Goal: Task Accomplishment & Management: Use online tool/utility

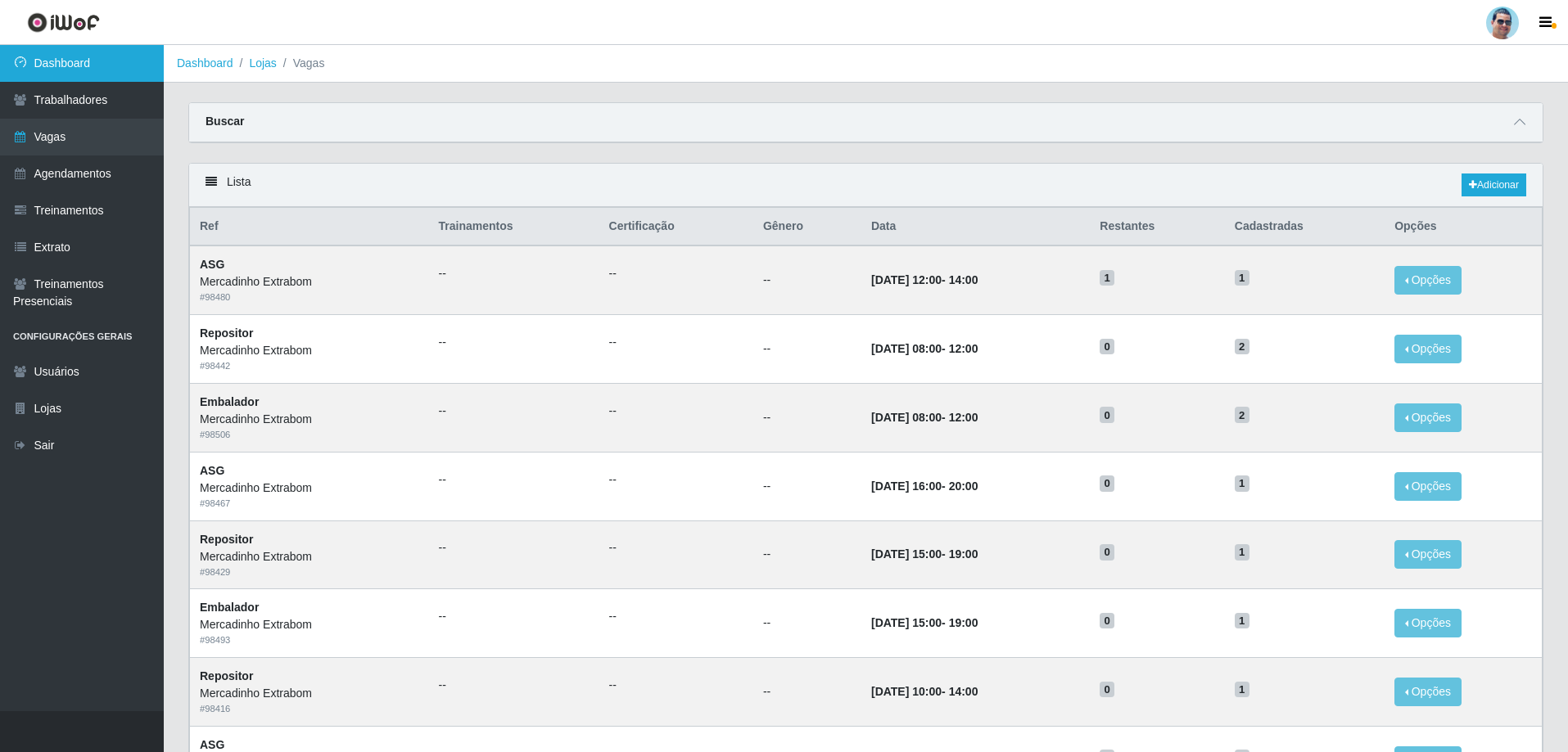
click at [106, 52] on link "Dashboard" at bounding box center [82, 63] width 164 height 37
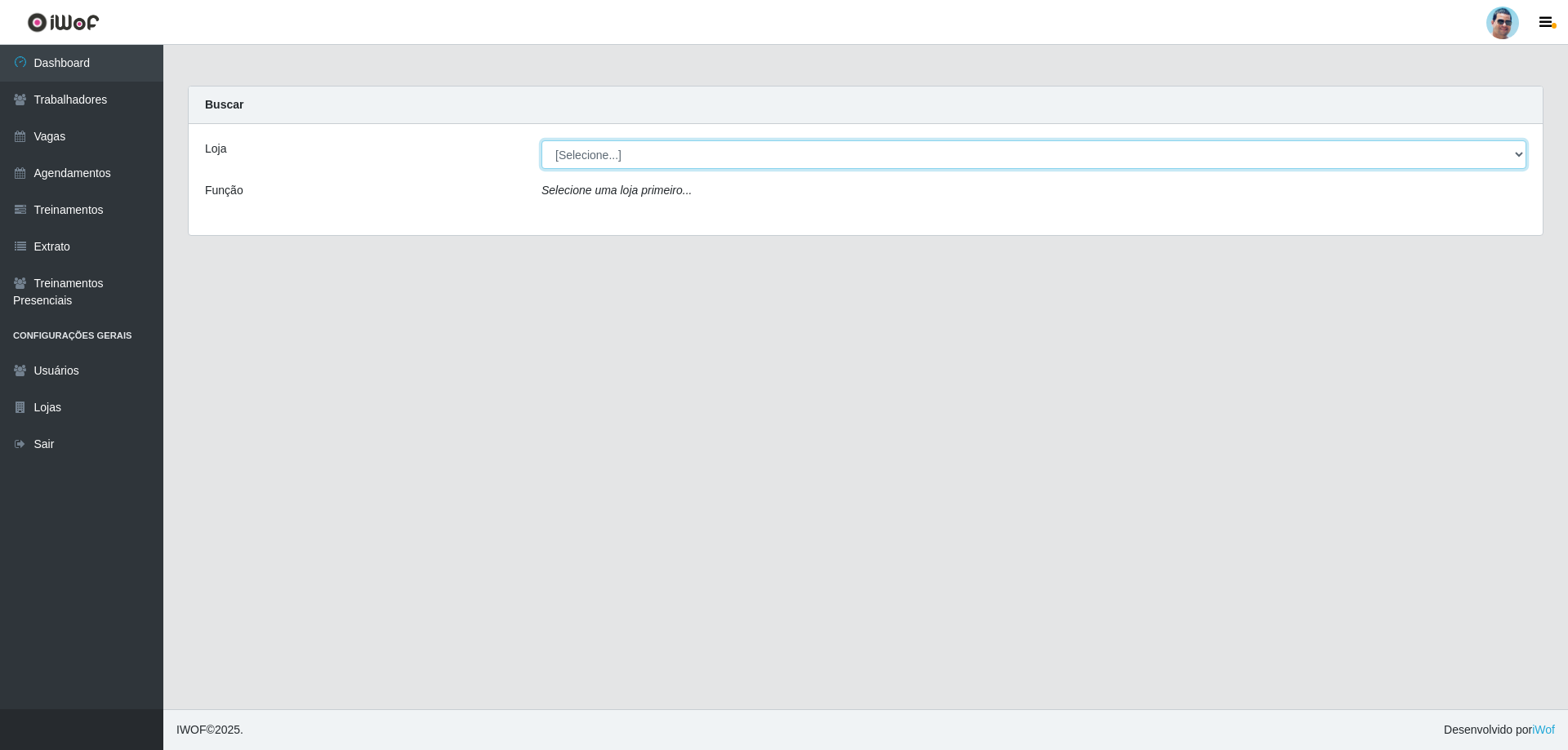
click at [646, 160] on select "[Selecione...] Mercadinho Extrabom" at bounding box center [1034, 154] width 985 height 29
select select "175"
click at [542, 140] on select "[Selecione...] Mercadinho Extrabom" at bounding box center [1034, 154] width 985 height 29
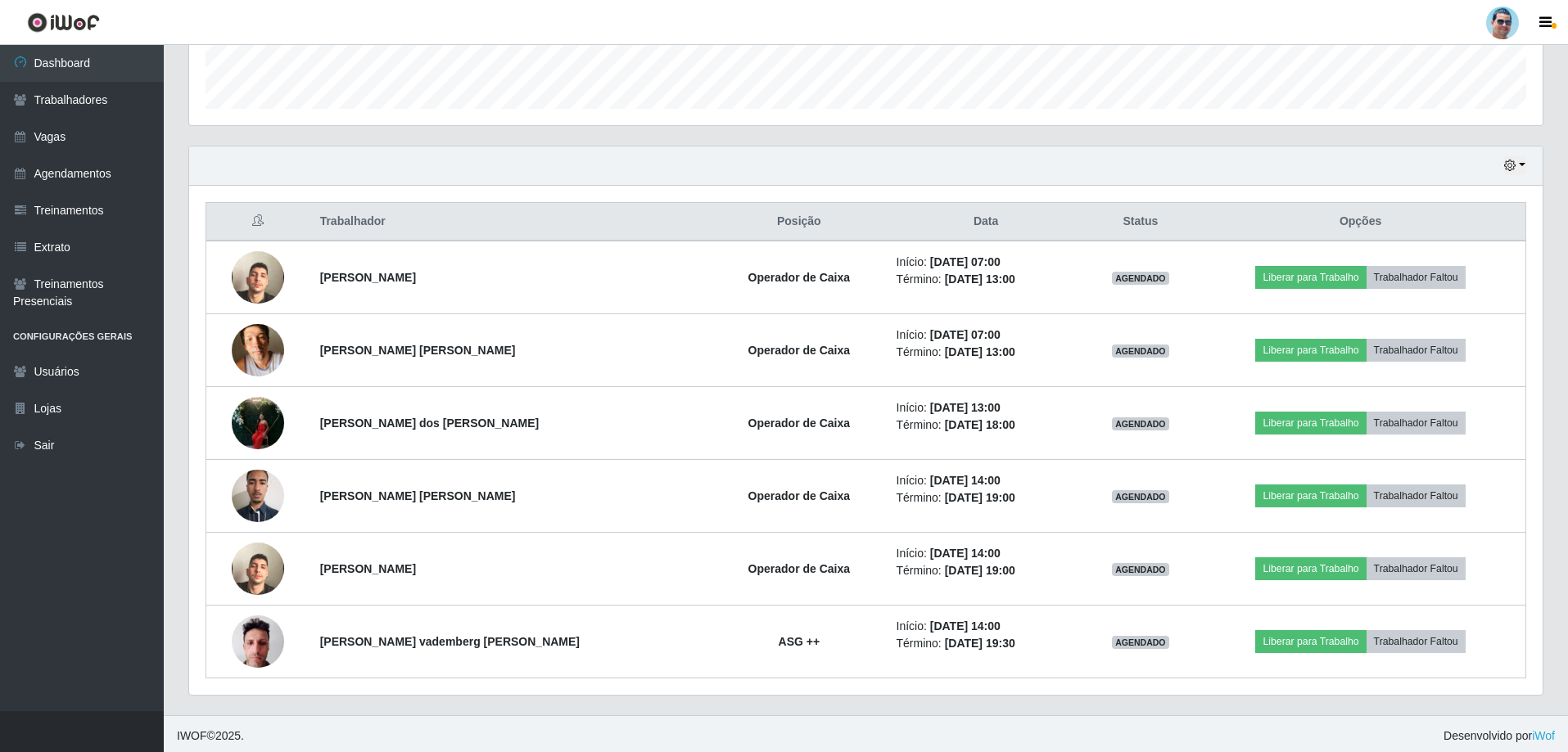
scroll to position [481, 0]
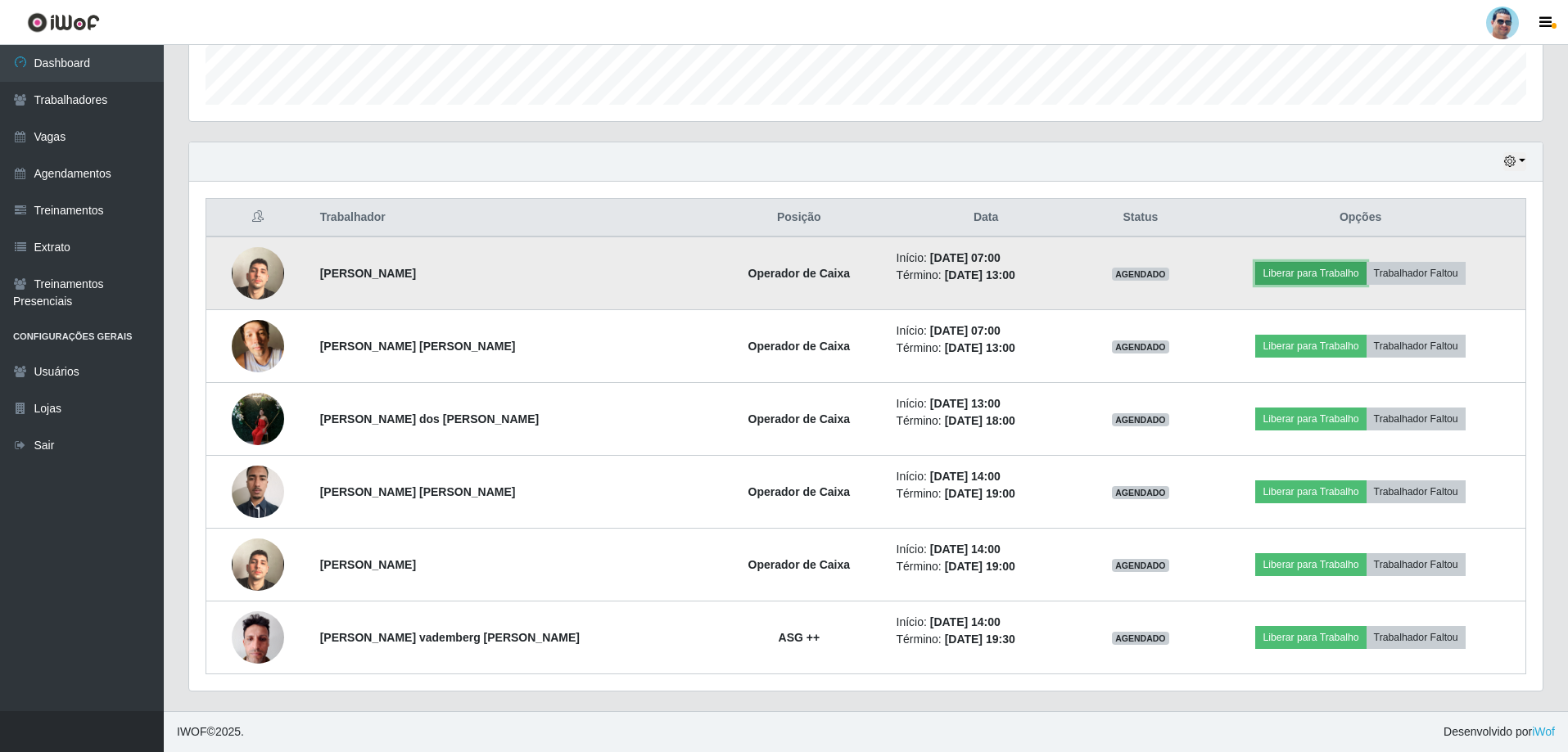
click at [1334, 267] on button "Liberar para Trabalho" at bounding box center [1310, 273] width 111 height 23
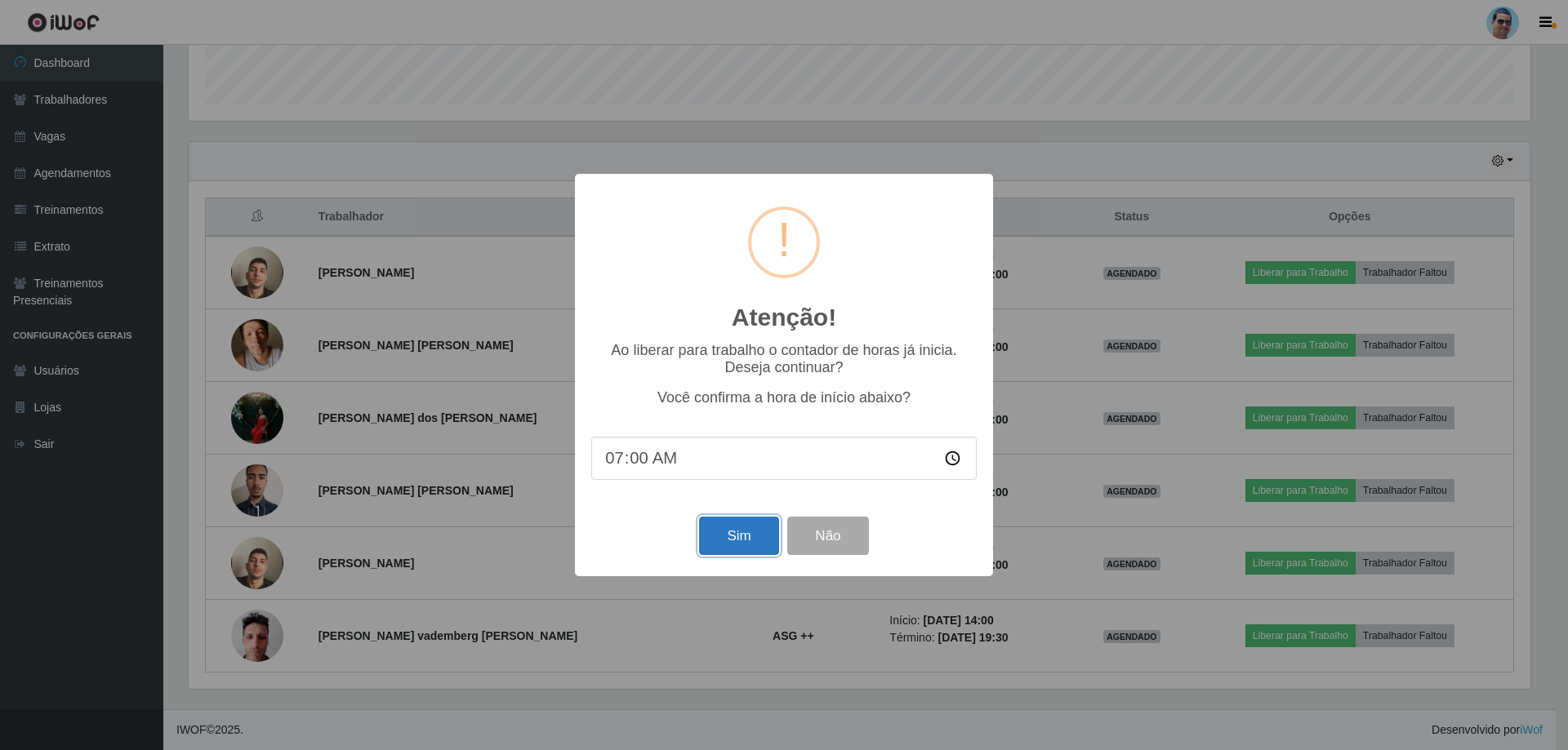
click at [741, 540] on button "Sim" at bounding box center [738, 535] width 79 height 38
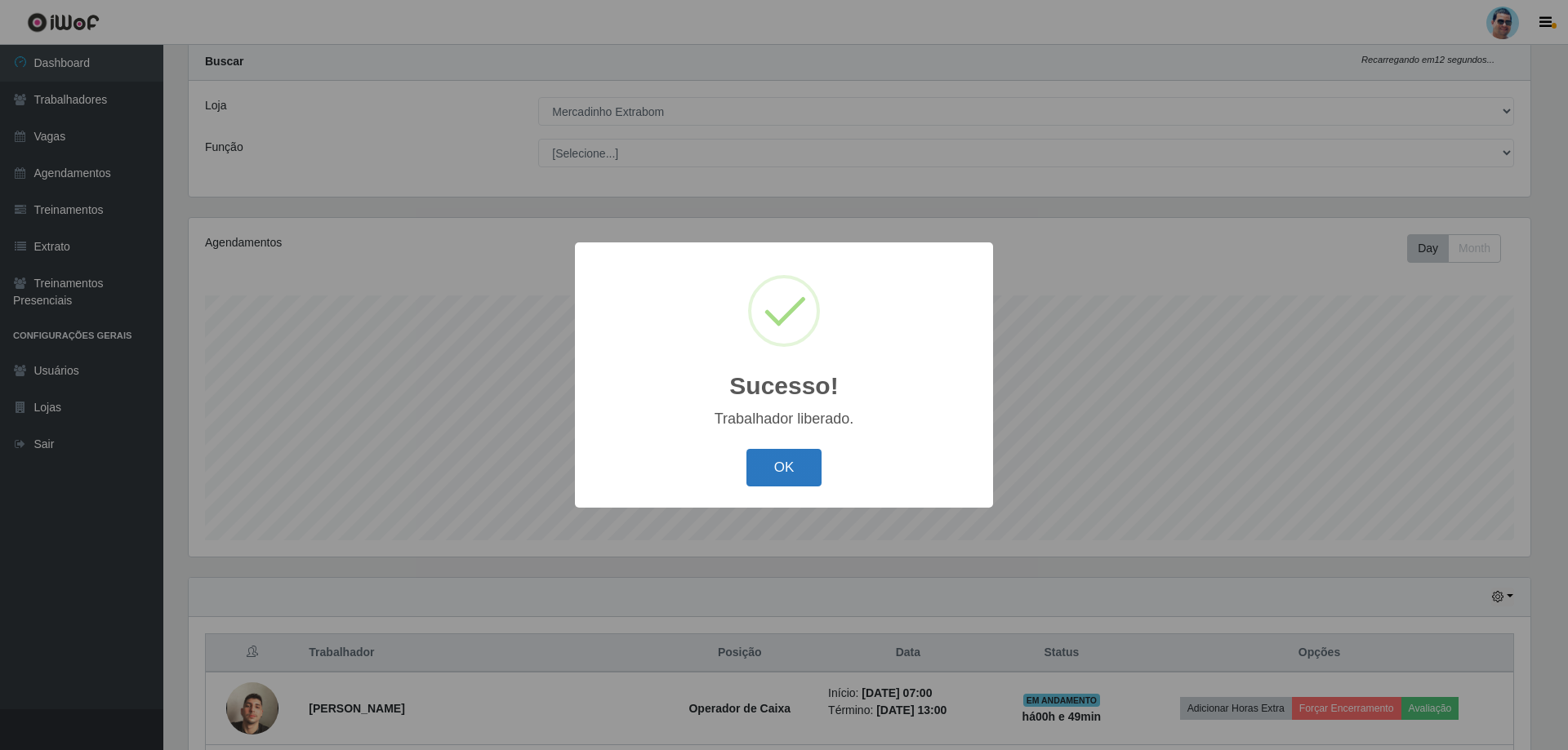
click at [789, 459] on button "OK" at bounding box center [784, 467] width 76 height 38
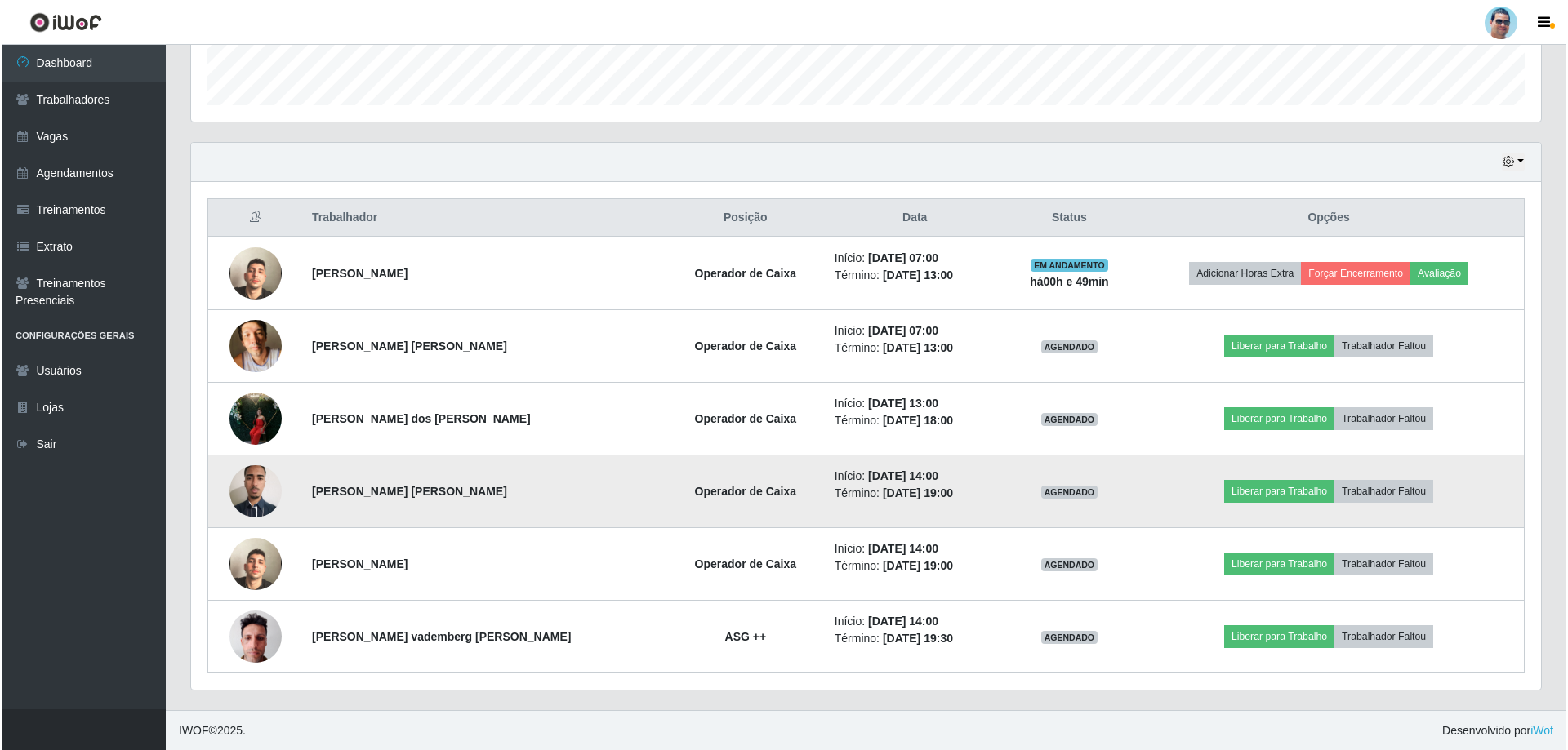
scroll to position [479, 0]
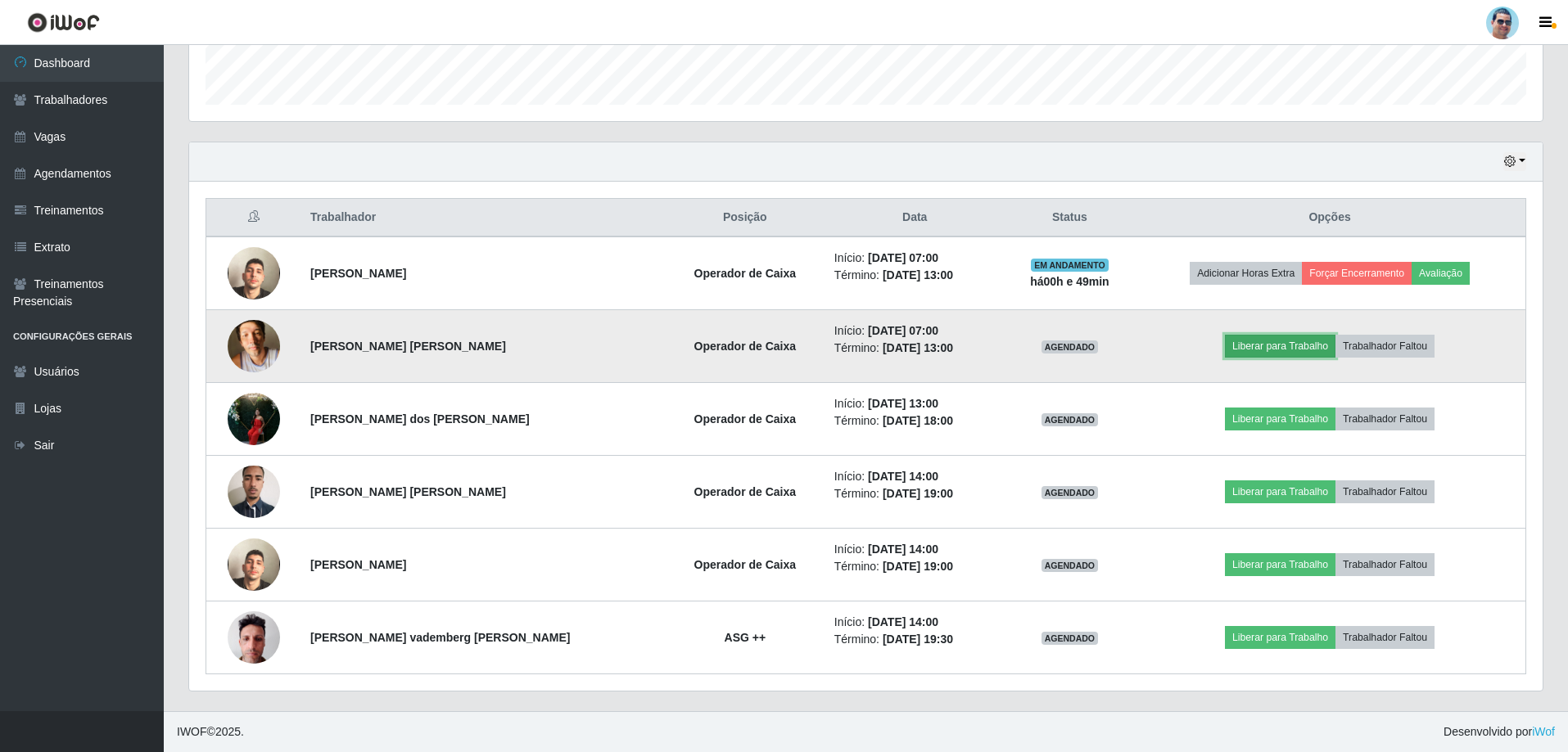
click at [1284, 349] on button "Liberar para Trabalho" at bounding box center [1280, 346] width 111 height 23
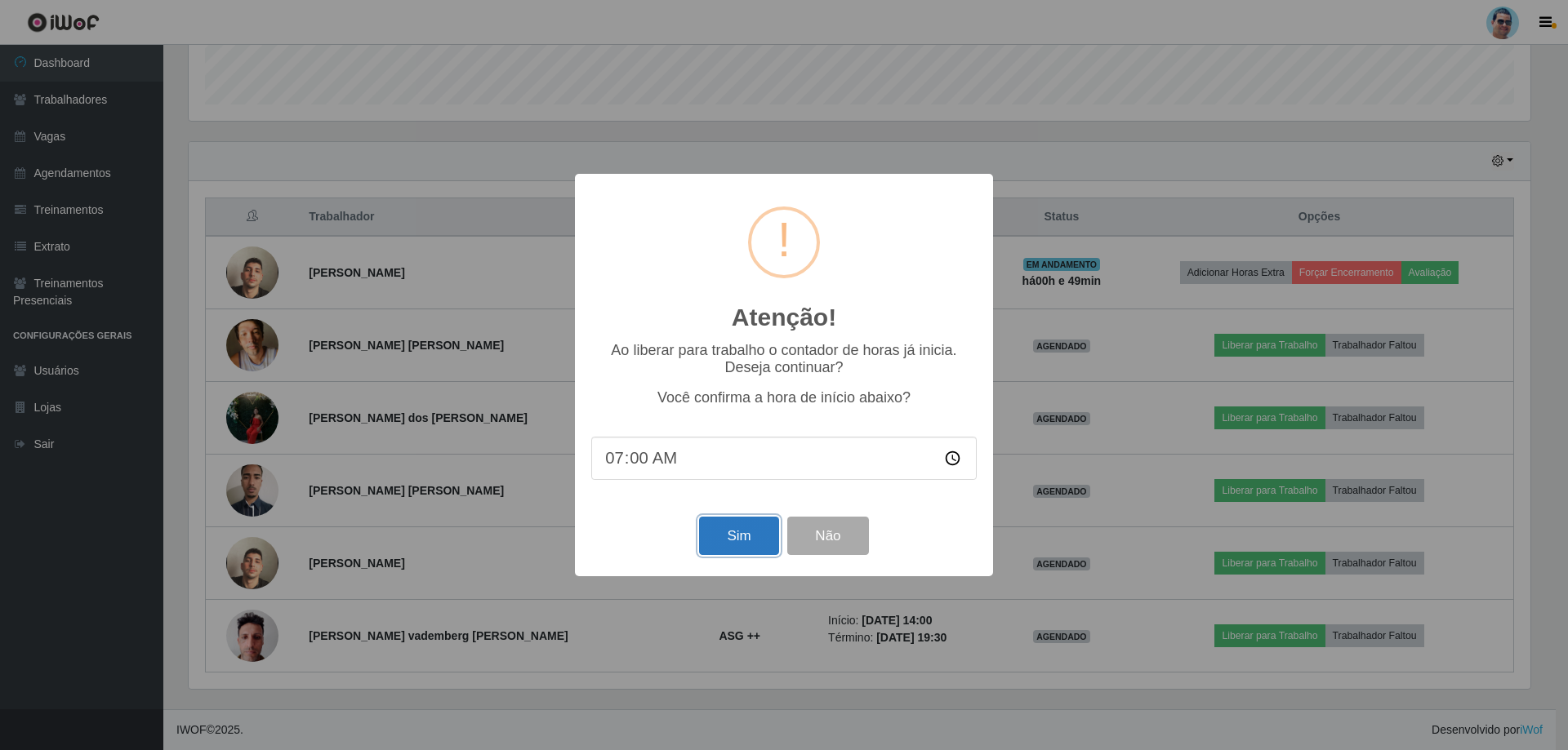
click at [756, 534] on button "Sim" at bounding box center [738, 535] width 79 height 38
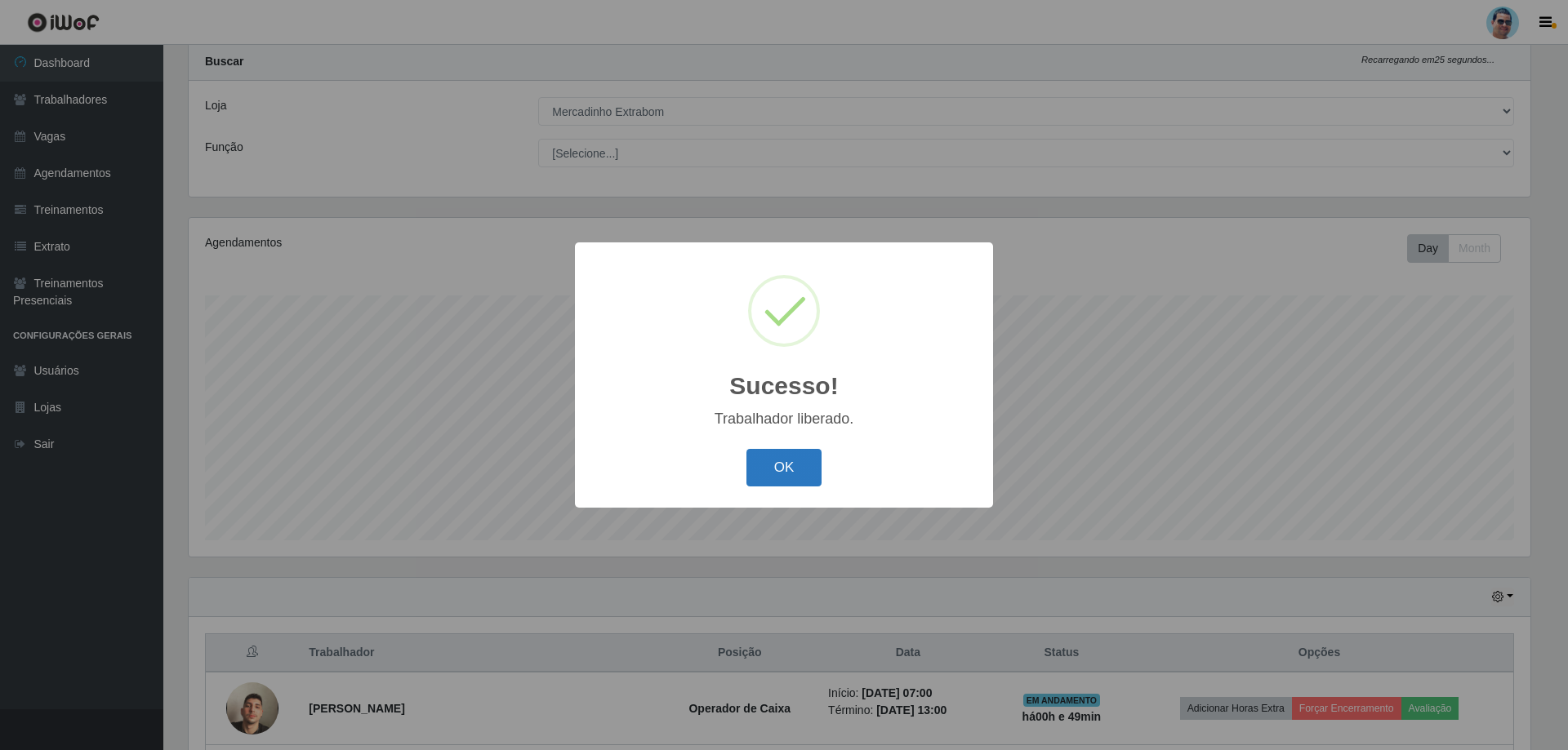
click at [812, 463] on button "OK" at bounding box center [784, 467] width 76 height 38
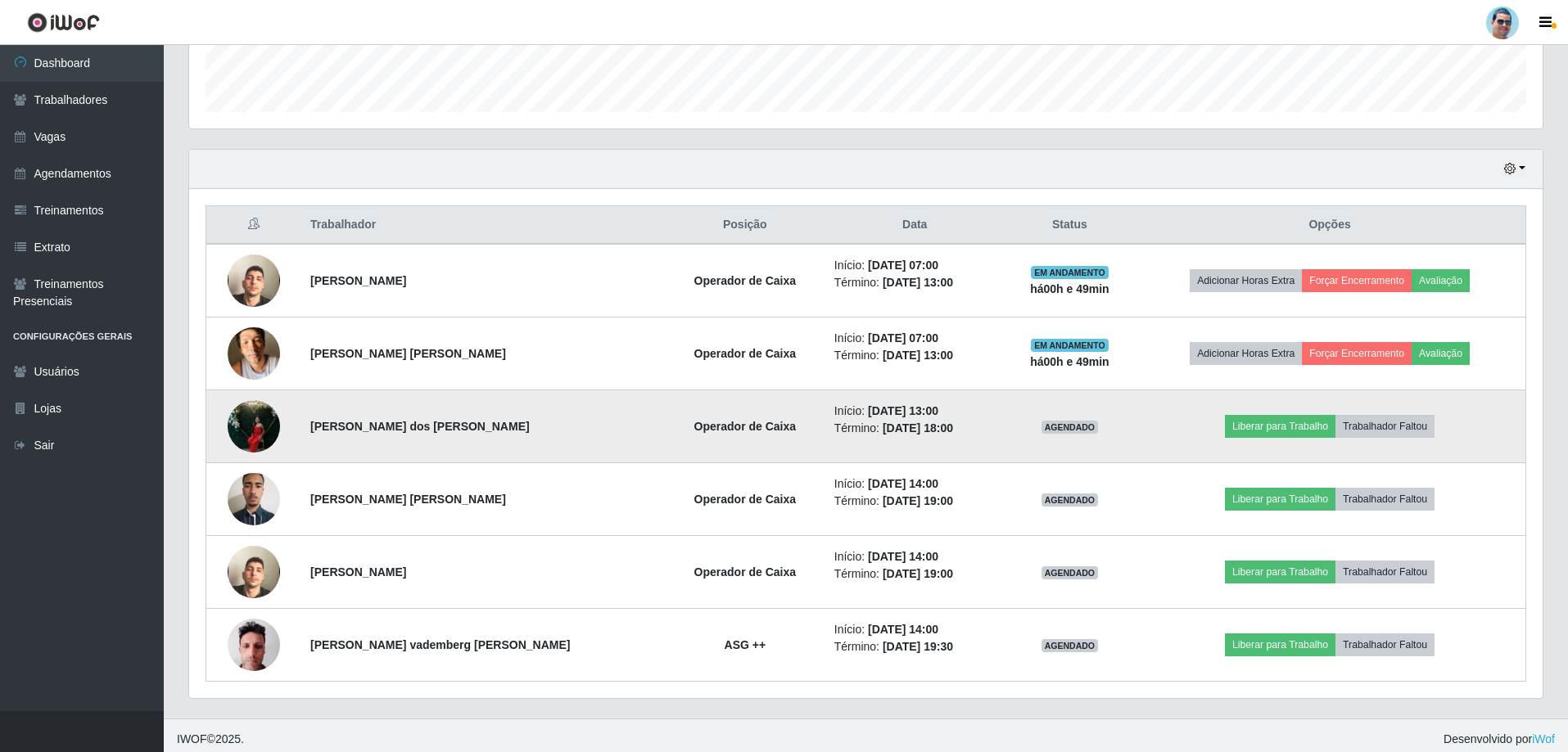
scroll to position [481, 0]
